Goal: Task Accomplishment & Management: Manage account settings

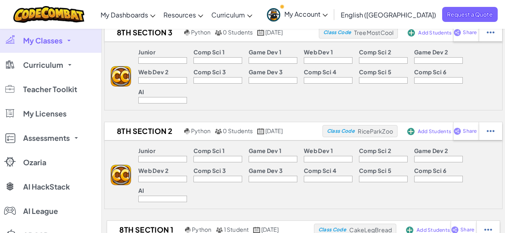
scroll to position [140, 0]
drag, startPoint x: 370, startPoint y: 169, endPoint x: 411, endPoint y: 173, distance: 41.5
copy span "CakeLegBread"
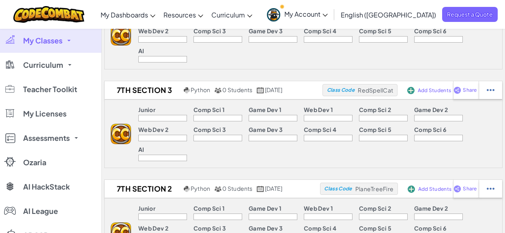
scroll to position [479, 0]
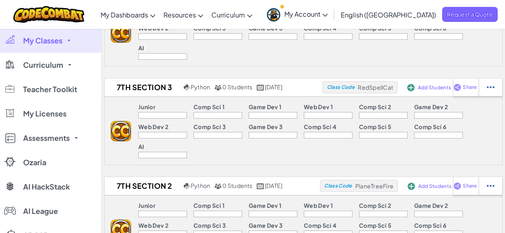
drag, startPoint x: 368, startPoint y: 145, endPoint x: 412, endPoint y: 144, distance: 44.2
copy span "DownSleepFace"
click at [70, 39] on link "My Classes" at bounding box center [50, 40] width 101 height 24
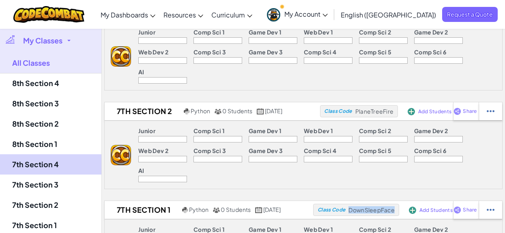
scroll to position [556, 0]
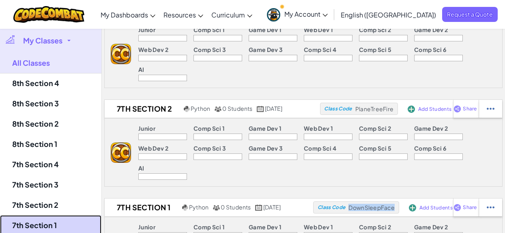
click at [61, 218] on link "7th Section 1" at bounding box center [50, 225] width 101 height 20
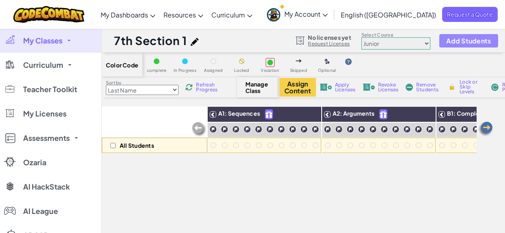
click at [455, 41] on span "Add Students" at bounding box center [468, 40] width 45 height 7
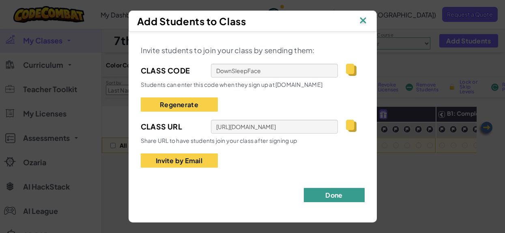
click at [338, 193] on button "Done" at bounding box center [334, 195] width 61 height 14
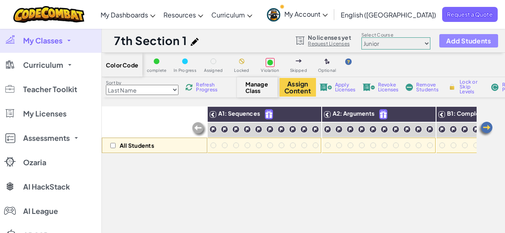
click at [479, 41] on span "Add Students" at bounding box center [468, 40] width 45 height 7
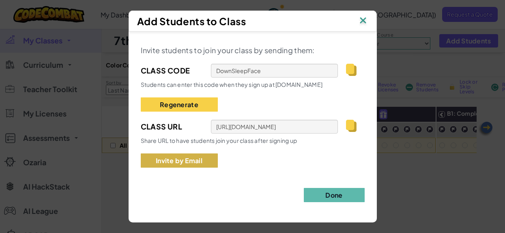
click at [211, 160] on button "Invite by Email" at bounding box center [179, 160] width 77 height 14
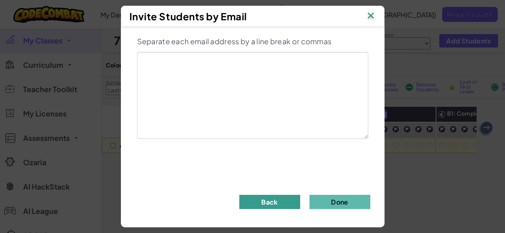
click at [268, 204] on button "Back" at bounding box center [269, 202] width 61 height 14
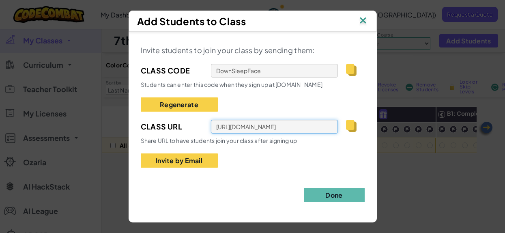
click at [292, 124] on input "[URL][DOMAIN_NAME]" at bounding box center [274, 127] width 127 height 14
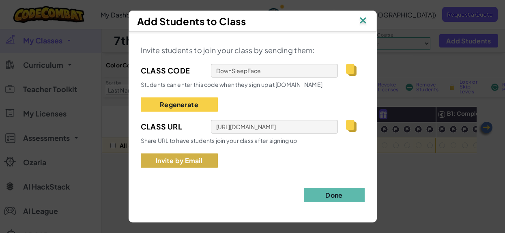
click at [180, 166] on button "Invite by Email" at bounding box center [179, 160] width 77 height 14
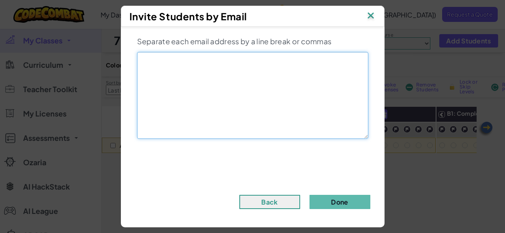
click at [205, 101] on textarea at bounding box center [252, 95] width 231 height 87
paste textarea "[EMAIL_ADDRESS][DOMAIN_NAME]"
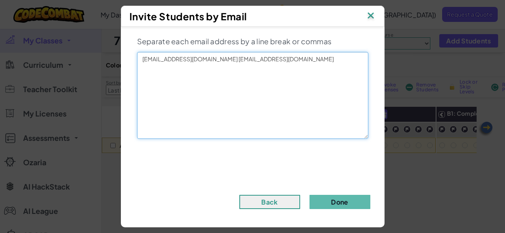
click at [237, 62] on textarea "[EMAIL_ADDRESS][DOMAIN_NAME] [EMAIL_ADDRESS][DOMAIN_NAME]" at bounding box center [252, 95] width 231 height 87
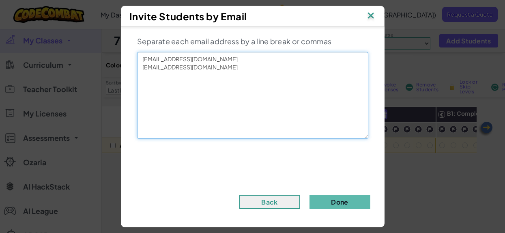
click at [223, 70] on textarea "[EMAIL_ADDRESS][DOMAIN_NAME] [EMAIL_ADDRESS][DOMAIN_NAME]" at bounding box center [252, 95] width 231 height 87
type textarea "[EMAIL_ADDRESS][DOMAIN_NAME] [EMAIL_ADDRESS][DOMAIN_NAME]"
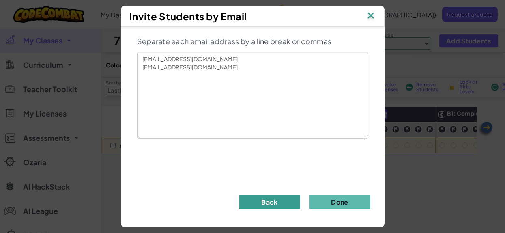
click at [274, 201] on button "Back" at bounding box center [269, 202] width 61 height 14
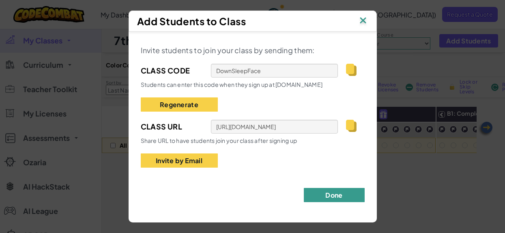
click at [326, 194] on button "Done" at bounding box center [334, 195] width 61 height 14
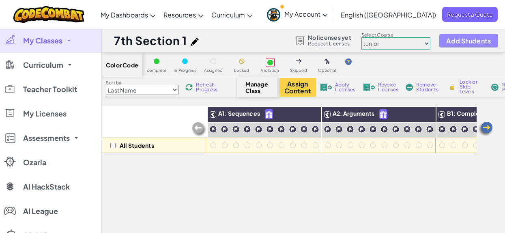
click at [456, 39] on span "Add Students" at bounding box center [468, 40] width 45 height 7
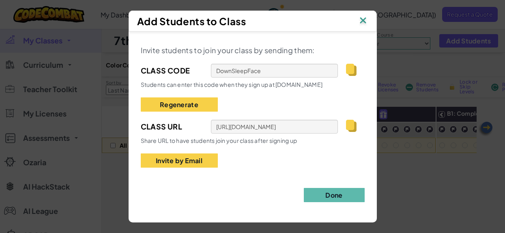
click at [365, 22] on img at bounding box center [363, 21] width 11 height 12
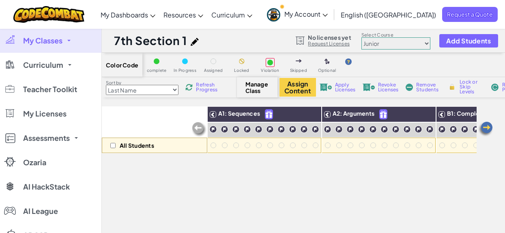
click at [332, 19] on link "My Account" at bounding box center [297, 15] width 69 height 26
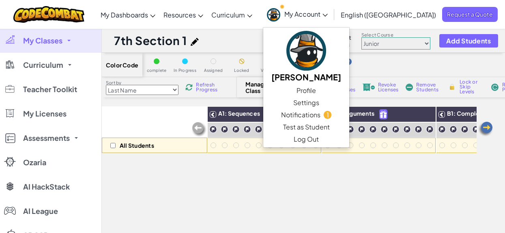
click at [332, 20] on link "My Account" at bounding box center [297, 15] width 69 height 26
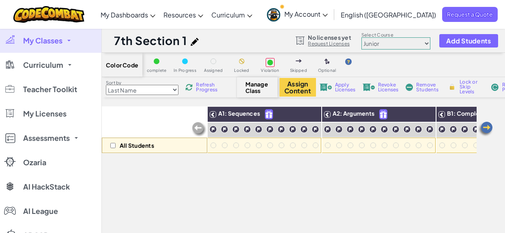
click at [332, 8] on link "My Account" at bounding box center [297, 15] width 69 height 26
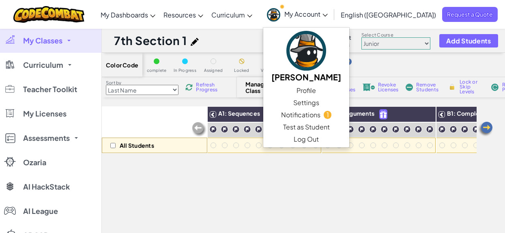
click at [280, 174] on div "All Students A1: Sequences A2: Arguments B1: Complex Arguments (Hit) B2: Comple…" at bounding box center [289, 219] width 375 height 227
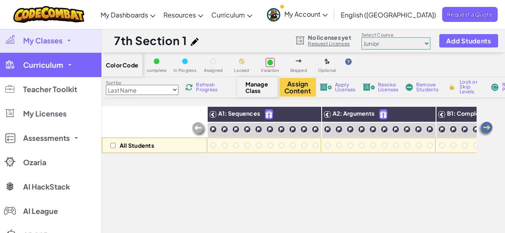
click at [65, 73] on link "Curriculum" at bounding box center [50, 65] width 101 height 24
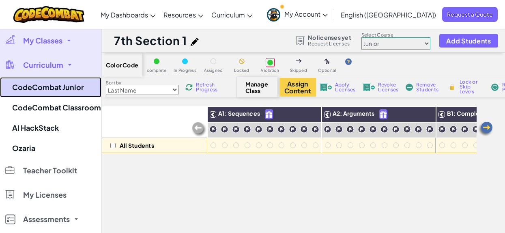
click at [67, 86] on link "CodeCombat Junior" at bounding box center [50, 87] width 101 height 20
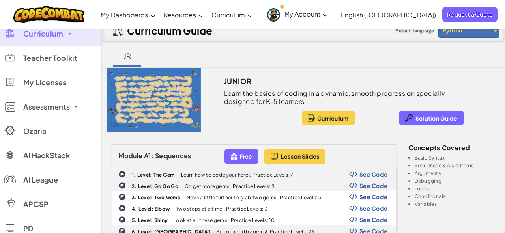
scroll to position [15, 0]
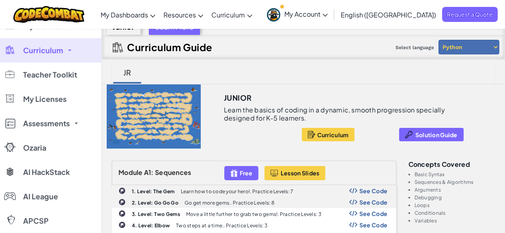
click at [70, 58] on link "Curriculum" at bounding box center [50, 50] width 101 height 24
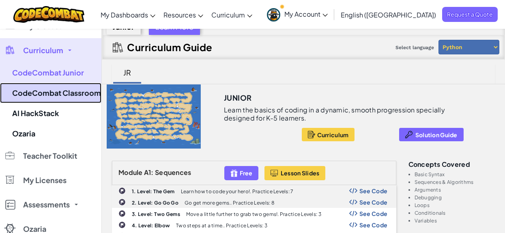
click at [69, 92] on link "CodeCombat Classroom" at bounding box center [50, 93] width 101 height 20
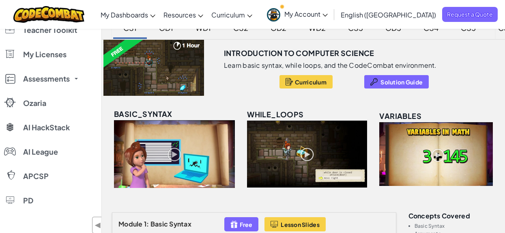
scroll to position [17, 0]
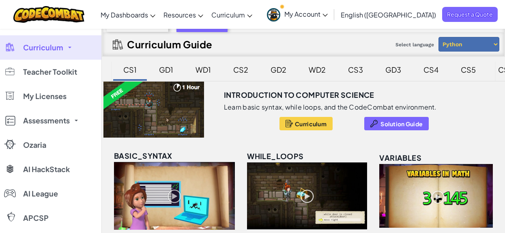
click at [71, 53] on link "Curriculum" at bounding box center [50, 47] width 101 height 24
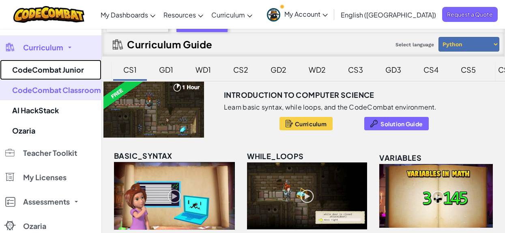
click at [69, 74] on link "CodeCombat Junior" at bounding box center [50, 70] width 101 height 20
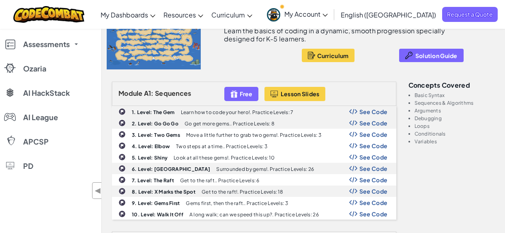
scroll to position [95, 0]
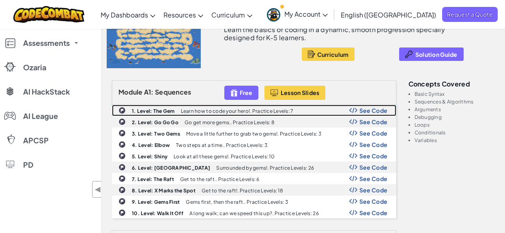
click at [213, 113] on p "Learn how to code your hero!. Practice Levels: 7" at bounding box center [237, 110] width 113 height 5
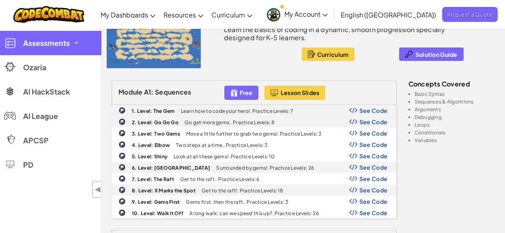
click at [43, 43] on span "Assessments" at bounding box center [46, 42] width 47 height 7
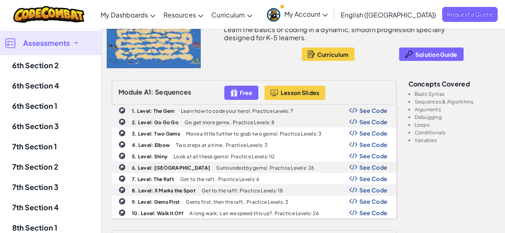
click at [42, 47] on span "Assessments" at bounding box center [46, 42] width 47 height 7
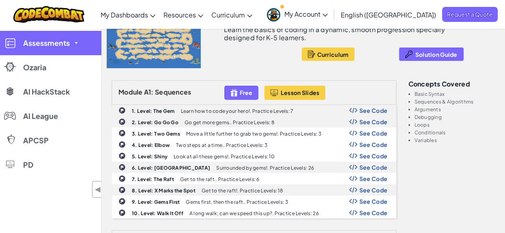
click at [42, 47] on span "Assessments" at bounding box center [46, 42] width 47 height 7
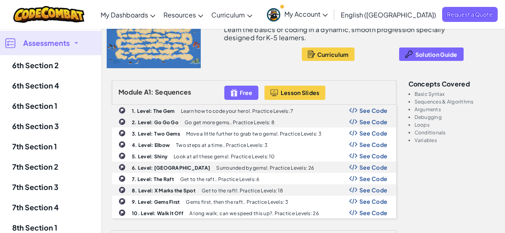
click at [42, 47] on span "Assessments" at bounding box center [46, 42] width 47 height 7
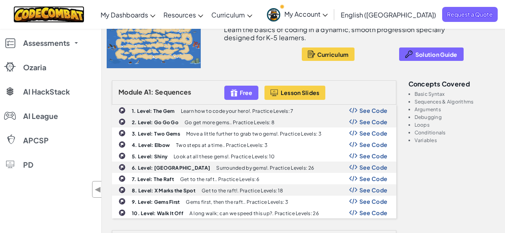
click at [39, 8] on img at bounding box center [48, 14] width 71 height 17
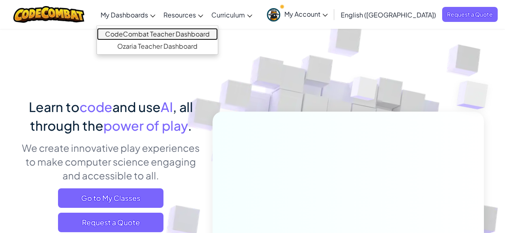
click at [161, 29] on link "CodeCombat Teacher Dashboard" at bounding box center [157, 34] width 121 height 12
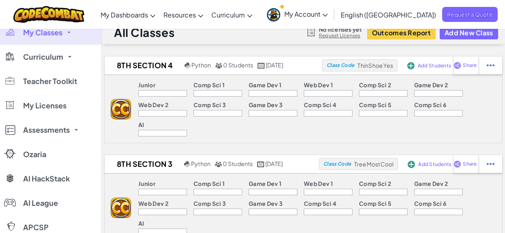
scroll to position [8, 0]
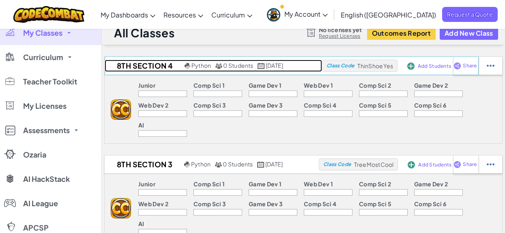
click at [151, 66] on h2 "8th Section 4" at bounding box center [144, 66] width 78 height 12
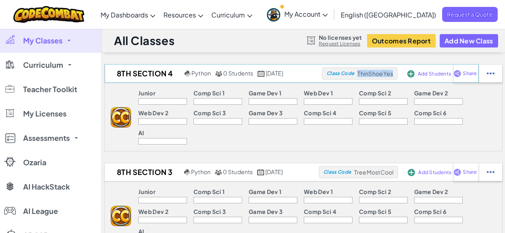
drag, startPoint x: 376, startPoint y: 74, endPoint x: 411, endPoint y: 73, distance: 34.9
click at [397, 74] on div "Class Code ThinShoeYes" at bounding box center [359, 73] width 75 height 12
copy span "ThinShoeYes"
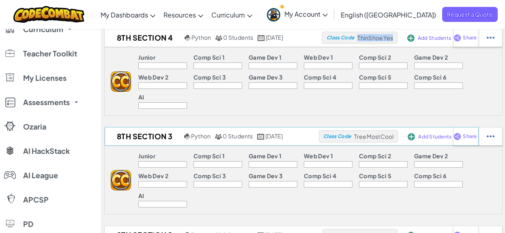
scroll to position [36, 0]
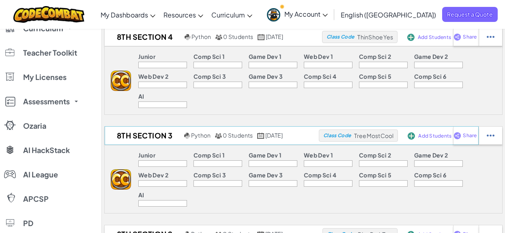
drag, startPoint x: 373, startPoint y: 116, endPoint x: 404, endPoint y: 114, distance: 30.9
click at [393, 41] on span "TreeMostCool" at bounding box center [375, 36] width 36 height 7
drag, startPoint x: 411, startPoint y: 115, endPoint x: 373, endPoint y: 117, distance: 38.1
click at [373, 41] on span "TreeMostCool" at bounding box center [375, 36] width 36 height 7
copy span "TreeMostCool"
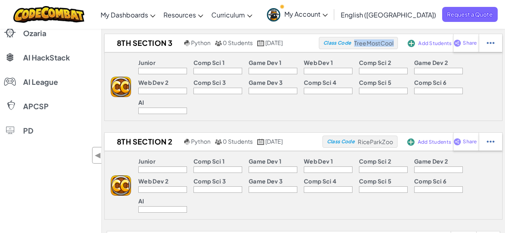
scroll to position [136, 0]
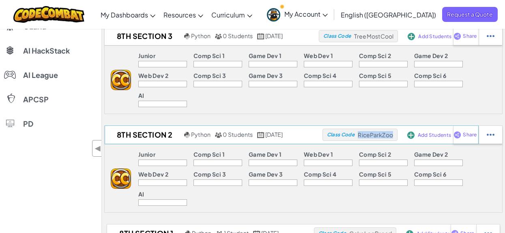
drag, startPoint x: 377, startPoint y: 96, endPoint x: 410, endPoint y: 96, distance: 33.6
copy span "RiceParkZoo"
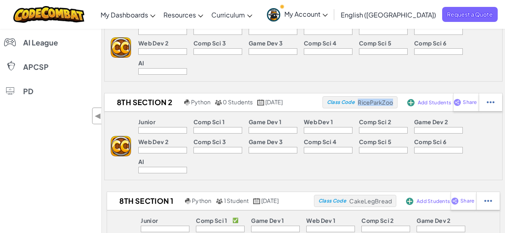
scroll to position [173, 0]
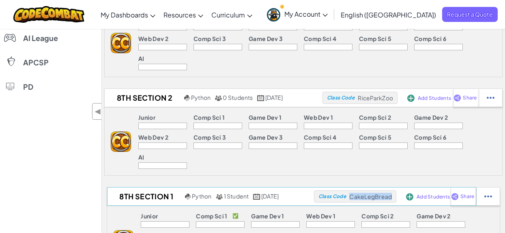
drag, startPoint x: 368, startPoint y: 136, endPoint x: 409, endPoint y: 137, distance: 40.1
copy span "CakeLegBread"
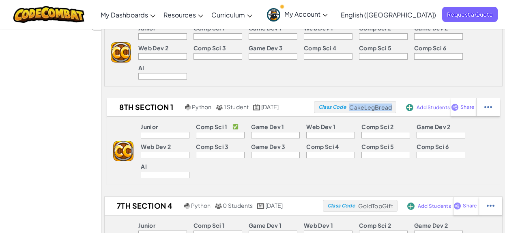
scroll to position [264, 0]
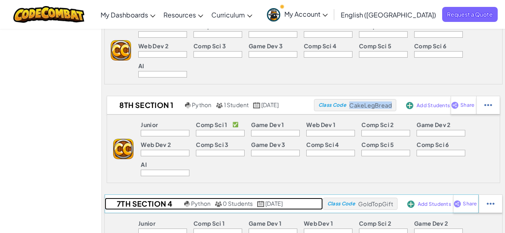
click at [143, 197] on h2 "7th Section 4" at bounding box center [143, 203] width 77 height 12
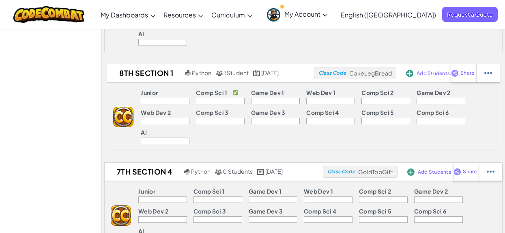
scroll to position [297, 0]
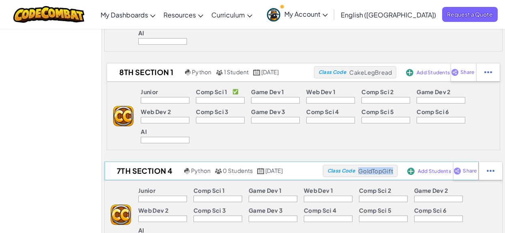
drag, startPoint x: 377, startPoint y: 92, endPoint x: 412, endPoint y: 93, distance: 35.3
copy span "GoldTopGift"
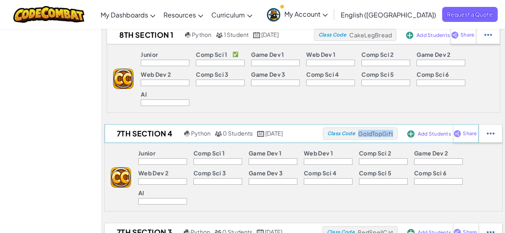
scroll to position [338, 0]
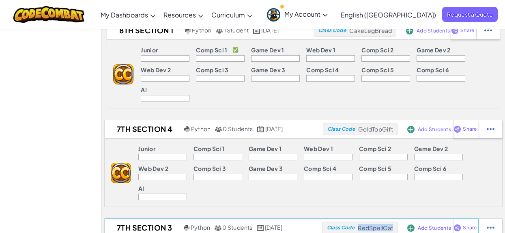
drag, startPoint x: 376, startPoint y: 128, endPoint x: 410, endPoint y: 128, distance: 34.1
copy span "RedSpellCat"
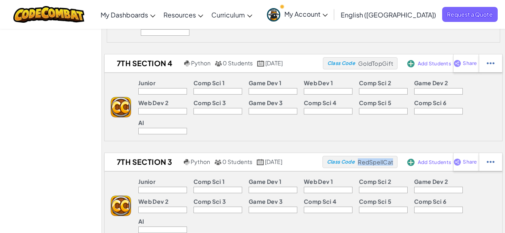
scroll to position [407, 0]
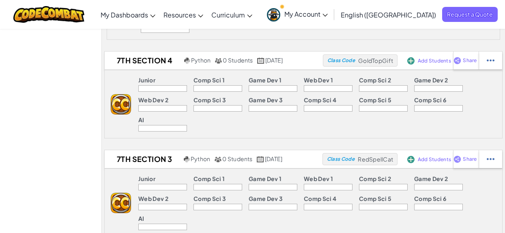
drag, startPoint x: 375, startPoint y: 139, endPoint x: 411, endPoint y: 139, distance: 36.1
copy span "PlaneTreeFire"
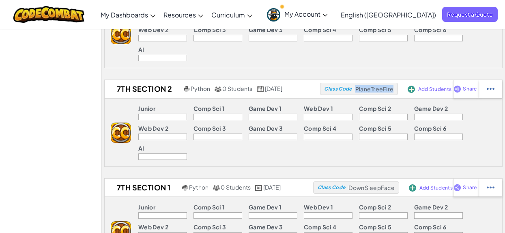
scroll to position [577, 0]
